Goal: Transaction & Acquisition: Book appointment/travel/reservation

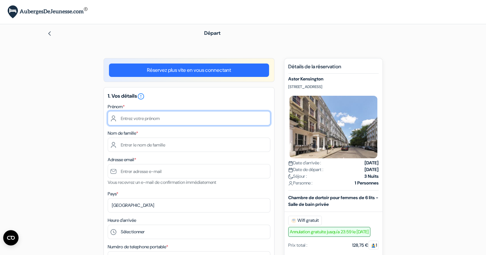
click at [185, 117] on input "text" at bounding box center [189, 118] width 163 height 14
type input "[PERSON_NAME]"
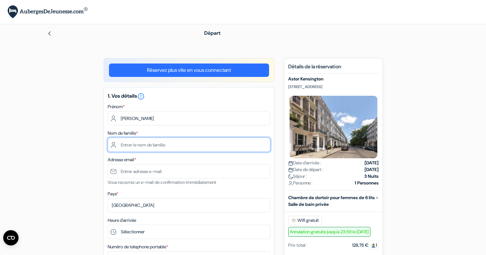
type input "[GEOGRAPHIC_DATA]"
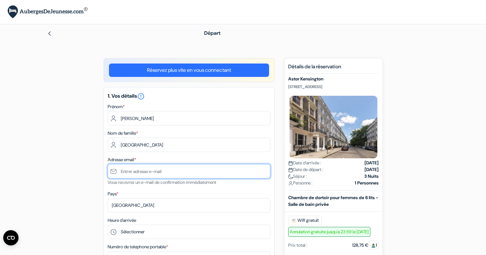
type input "[EMAIL_ADDRESS][DOMAIN_NAME]"
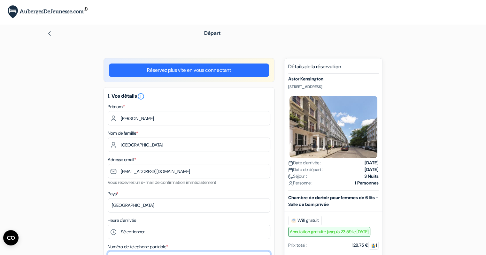
type input "0662508626"
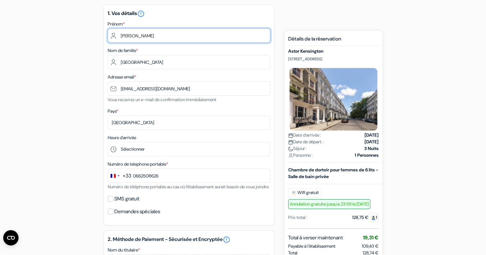
scroll to position [83, 0]
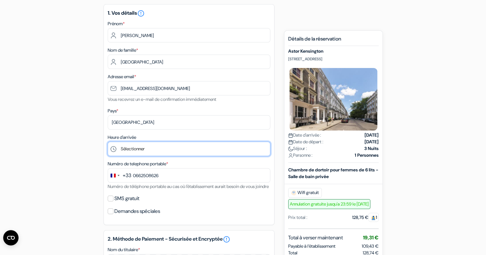
click at [158, 155] on select "Sélectionner 1:00 2:00 3:00 4:00 5:00 6:00 7:00 8:00 9:00 10:00 11:00 12:00 13:…" at bounding box center [189, 149] width 163 height 14
select select "14"
click at [108, 142] on select "Sélectionner 1:00 2:00 3:00 4:00 5:00 6:00 7:00 8:00 9:00 10:00 11:00 12:00 13:…" at bounding box center [189, 149] width 163 height 14
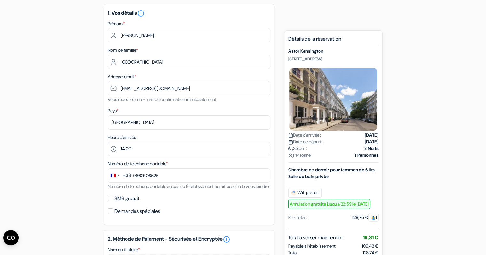
click at [128, 203] on label "SMS gratuit" at bounding box center [126, 198] width 25 height 9
click at [113, 202] on input "SMS gratuit" at bounding box center [111, 199] width 6 height 6
checkbox input "true"
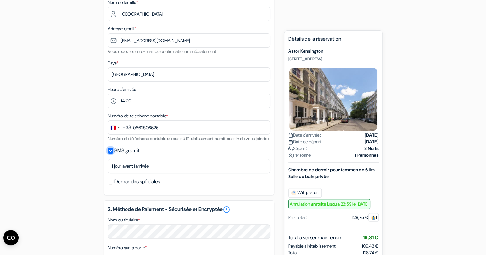
scroll to position [132, 0]
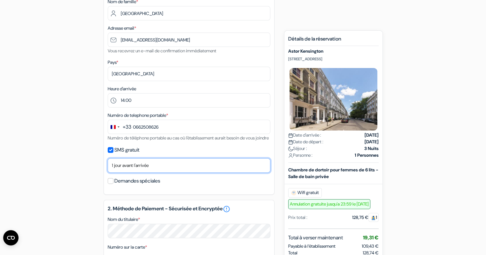
click at [146, 170] on select "Non merci Maintenant Le jour de votre arrivée 1 jour avant l'arrivée 2 jours av…" at bounding box center [189, 166] width 163 height 14
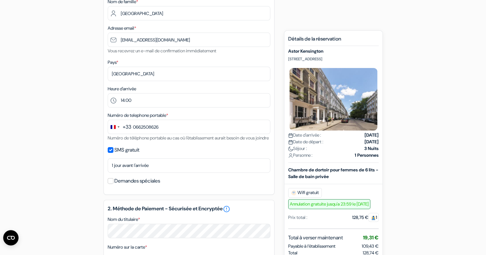
click at [90, 154] on div "add_box Astor [GEOGRAPHIC_DATA] [STREET_ADDRESS] Détails de l'établissement X d…" at bounding box center [243, 196] width 422 height 541
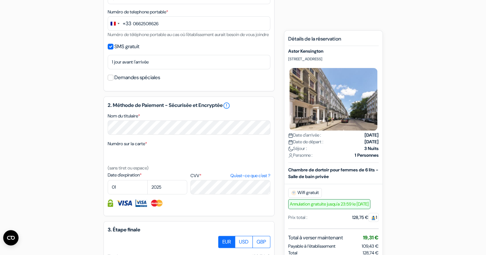
scroll to position [235, 0]
click at [120, 148] on label "Numéro sur la carte *" at bounding box center [127, 144] width 39 height 7
click at [0, 0] on textarea "Nom du titulaire *" at bounding box center [0, 0] width 0 height 0
select select "10"
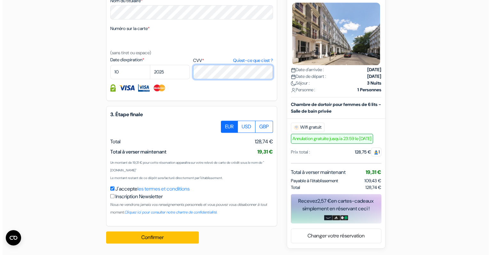
scroll to position [358, 0]
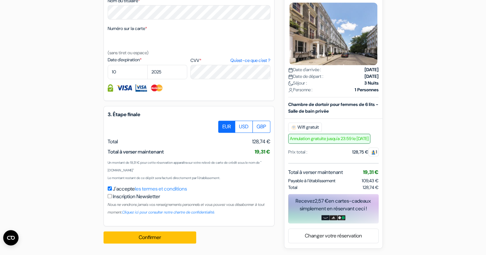
click at [195, 119] on div "3. Étape finale EUR USD GBP Total J'accepte" at bounding box center [189, 166] width 171 height 120
click at [143, 235] on button "Confirmer Loading..." at bounding box center [150, 238] width 93 height 12
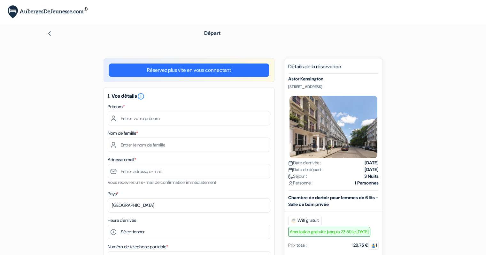
scroll to position [340, 0]
